Goal: Communication & Community: Answer question/provide support

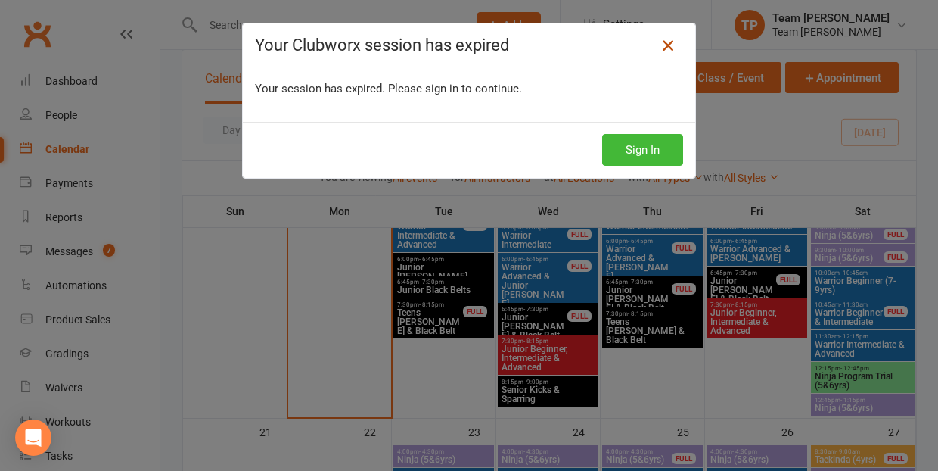
scroll to position [778, 0]
click at [670, 44] on icon at bounding box center [668, 45] width 18 height 18
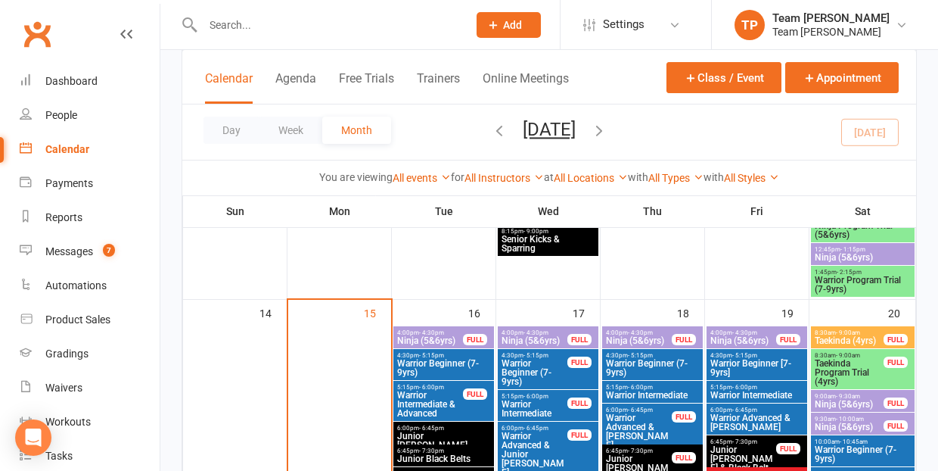
scroll to position [632, 0]
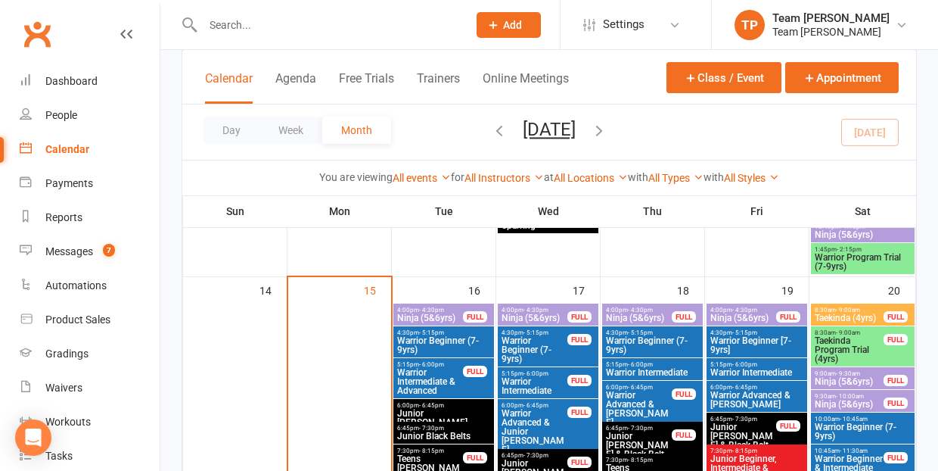
click at [440, 313] on span "Ninja (5&6yrs)" at bounding box center [429, 317] width 67 height 9
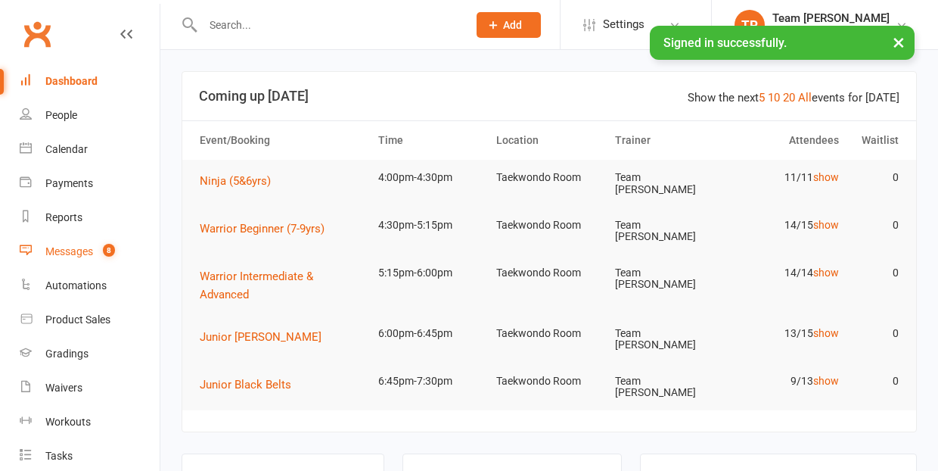
click at [63, 255] on div "Messages" at bounding box center [69, 251] width 48 height 12
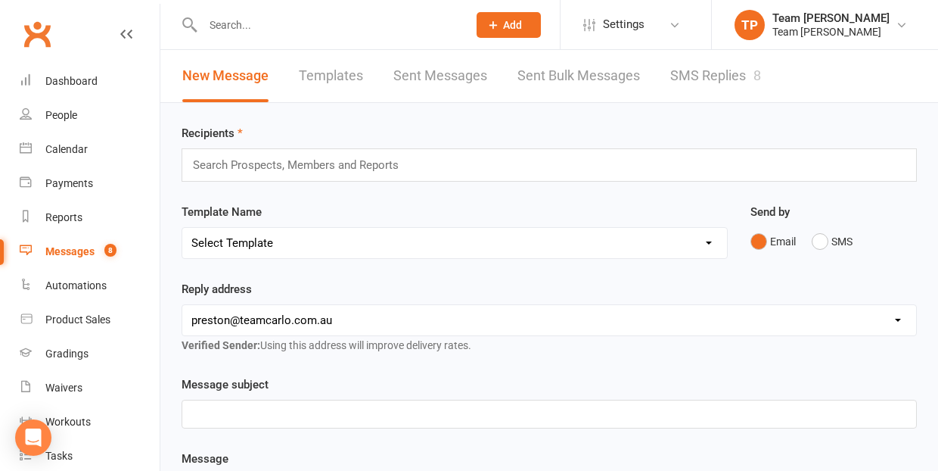
click at [726, 80] on link "SMS Replies 8" at bounding box center [715, 76] width 91 height 52
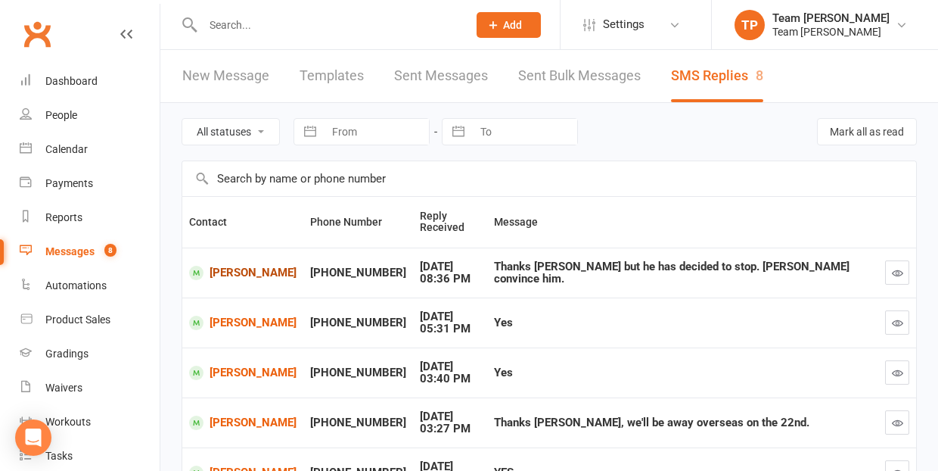
click at [226, 272] on link "Otis Handsaker" at bounding box center [242, 273] width 107 height 14
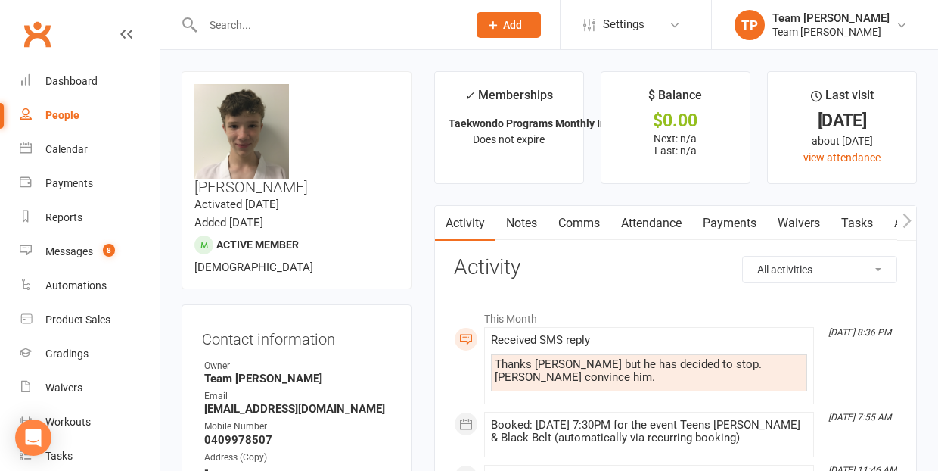
click at [577, 219] on link "Comms" at bounding box center [579, 223] width 63 height 35
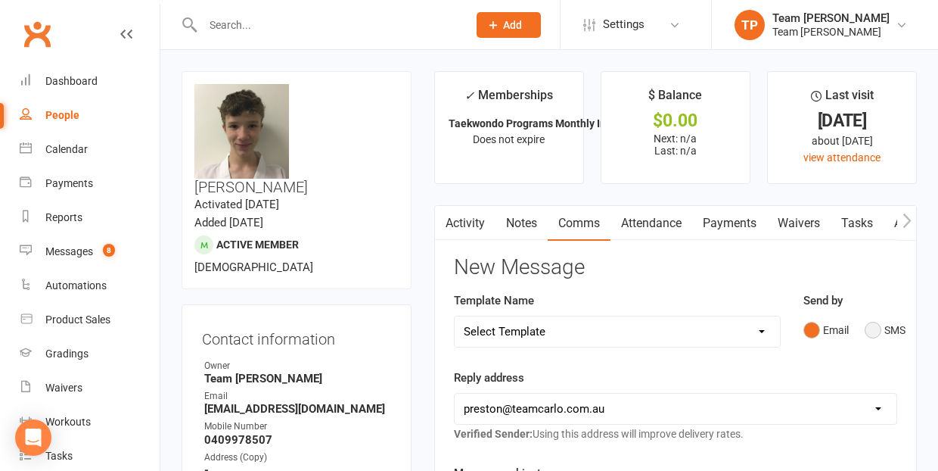
click at [878, 332] on button "SMS" at bounding box center [885, 329] width 41 height 29
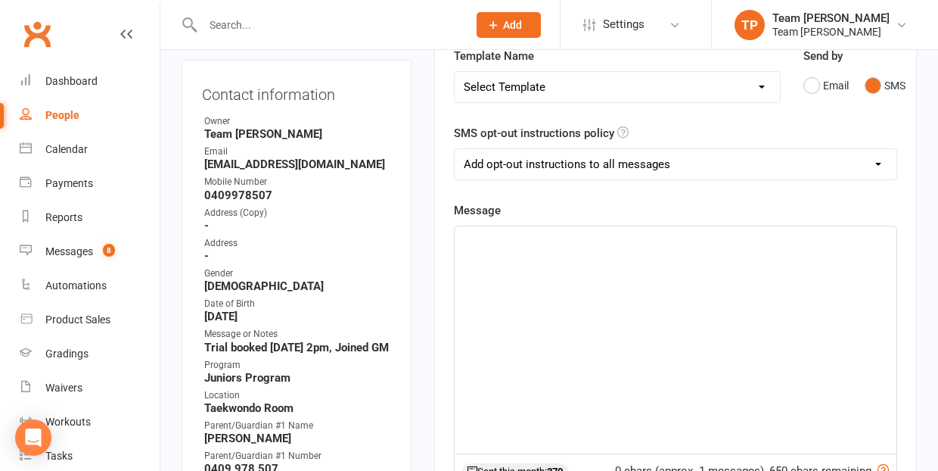
scroll to position [251, 0]
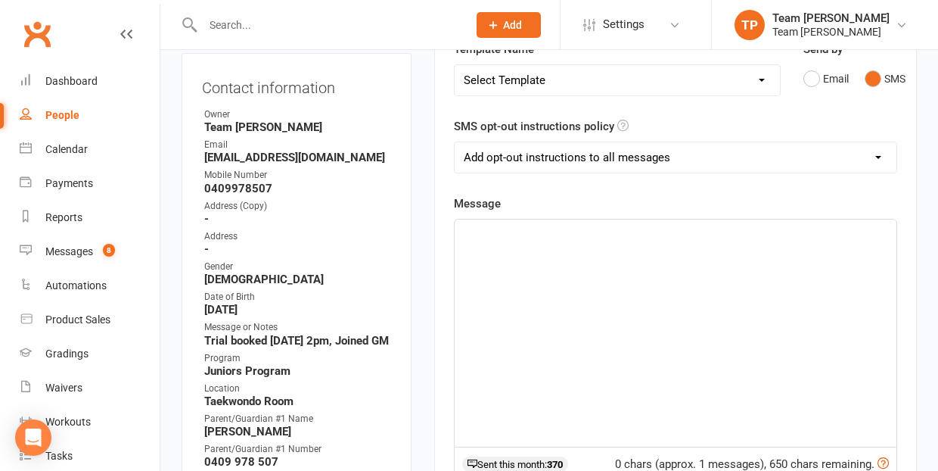
click at [510, 241] on div "﻿" at bounding box center [676, 332] width 442 height 227
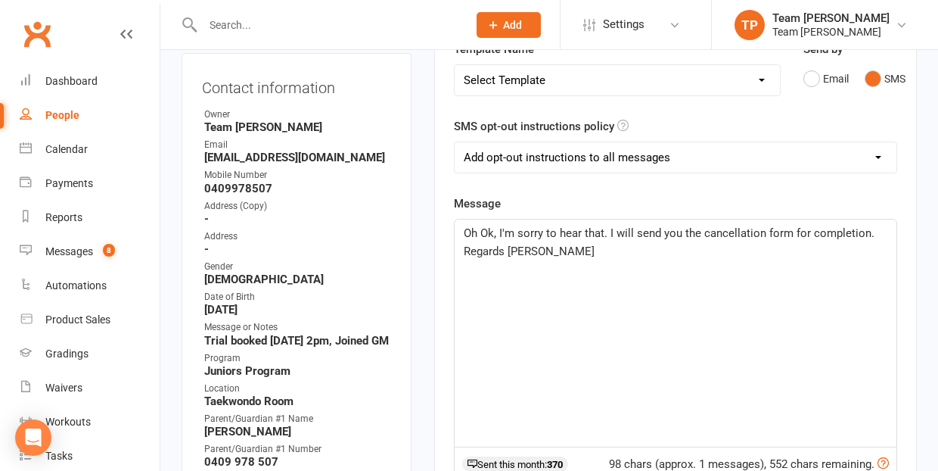
click at [604, 231] on span "Oh Ok, I'm sorry to hear that. I will send you the cancellation form for comple…" at bounding box center [671, 242] width 414 height 32
click at [538, 248] on p "Oh Ok, I'm sorry to hear that:-[. I will send you the cancellation form for com…" at bounding box center [676, 242] width 424 height 36
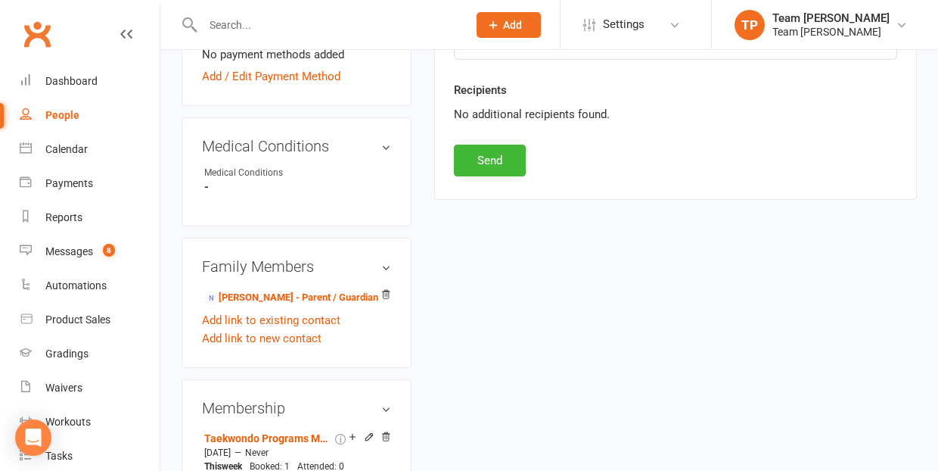
scroll to position [889, 0]
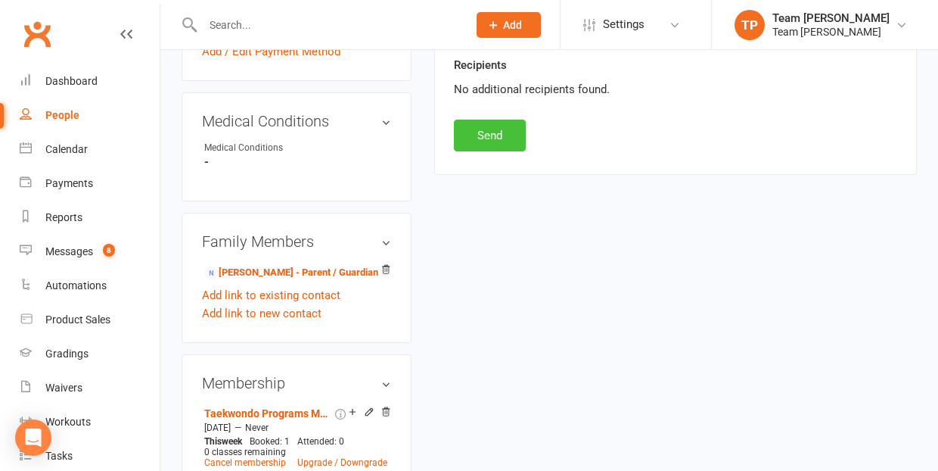
click at [488, 132] on button "Send" at bounding box center [490, 136] width 72 height 32
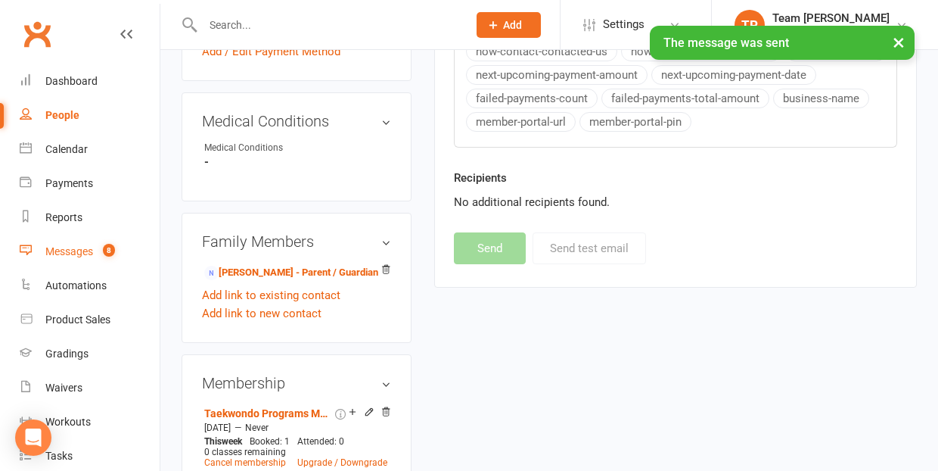
click at [69, 251] on div "Messages" at bounding box center [69, 251] width 48 height 12
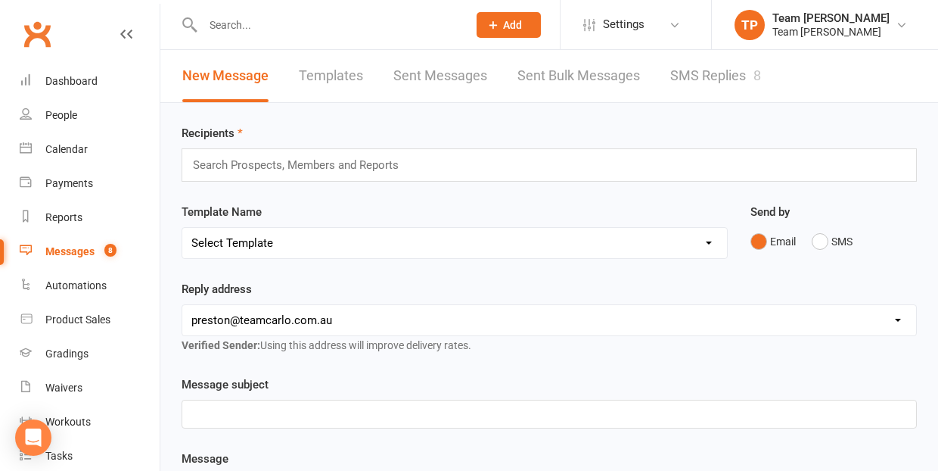
click at [715, 75] on link "SMS Replies 8" at bounding box center [715, 76] width 91 height 52
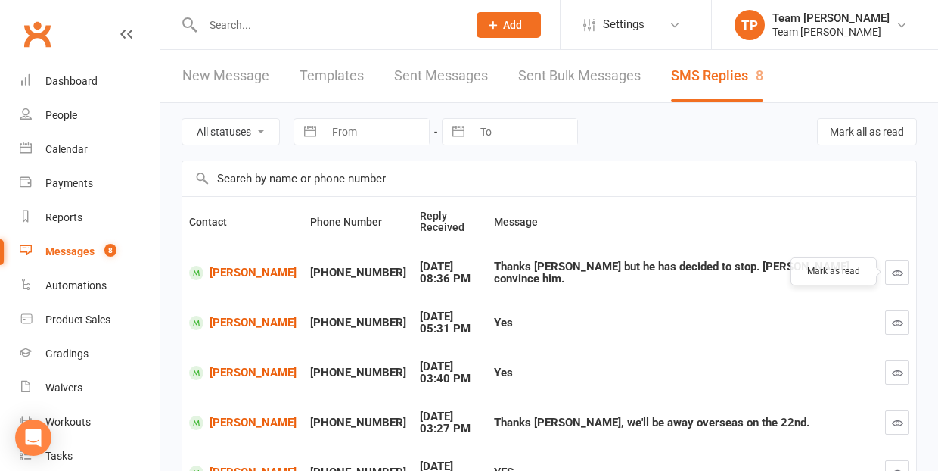
click at [896, 269] on icon "button" at bounding box center [897, 272] width 11 height 11
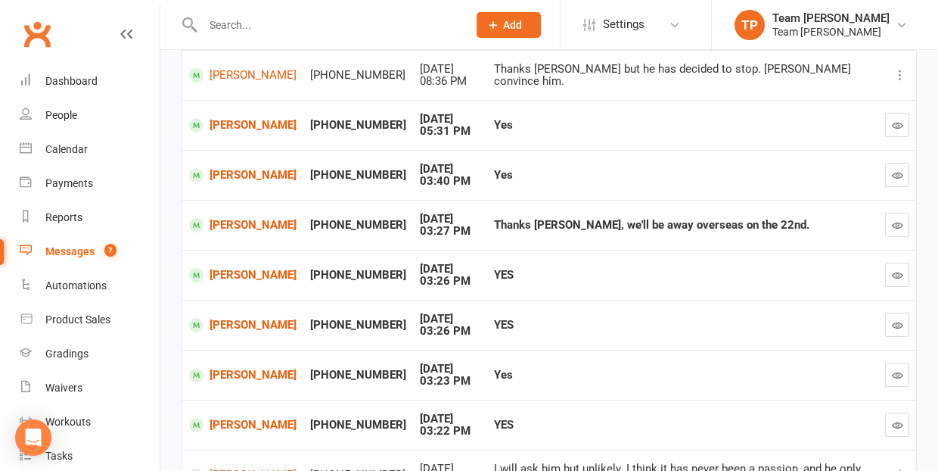
scroll to position [200, 0]
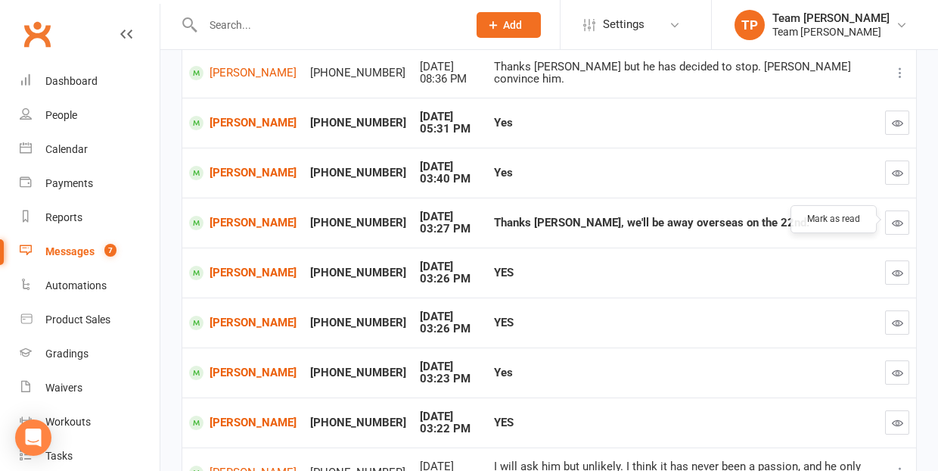
click at [898, 218] on icon "button" at bounding box center [897, 222] width 11 height 11
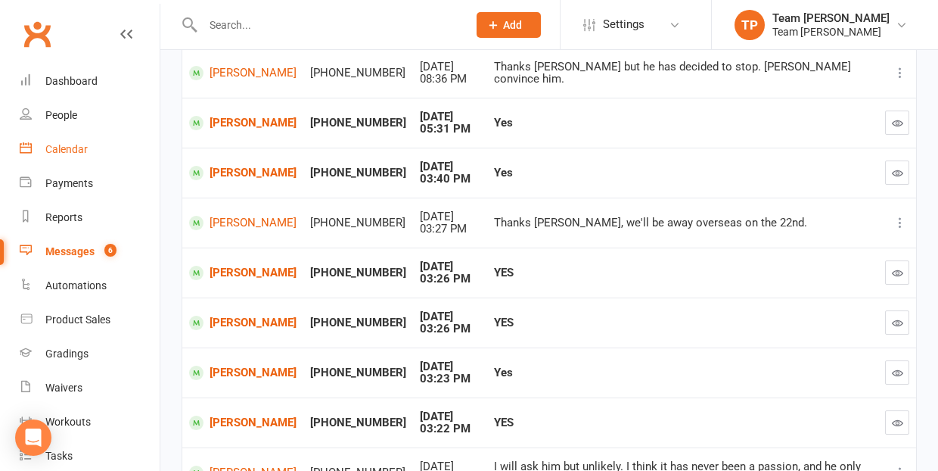
click at [66, 151] on div "Calendar" at bounding box center [66, 149] width 42 height 12
